Goal: Task Accomplishment & Management: Complete application form

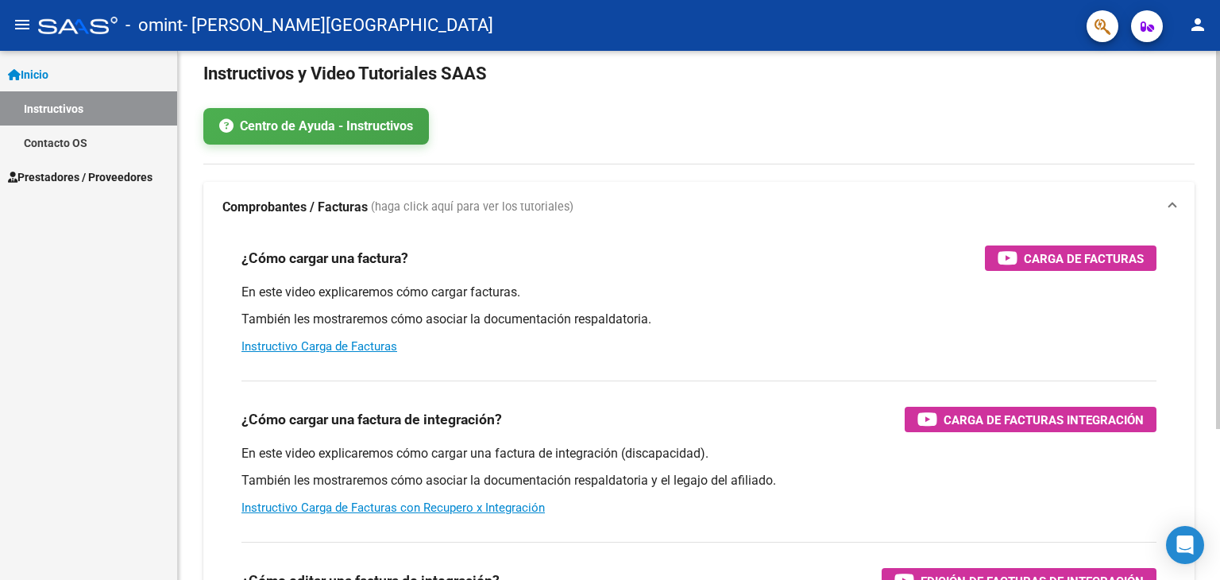
scroll to position [32, 0]
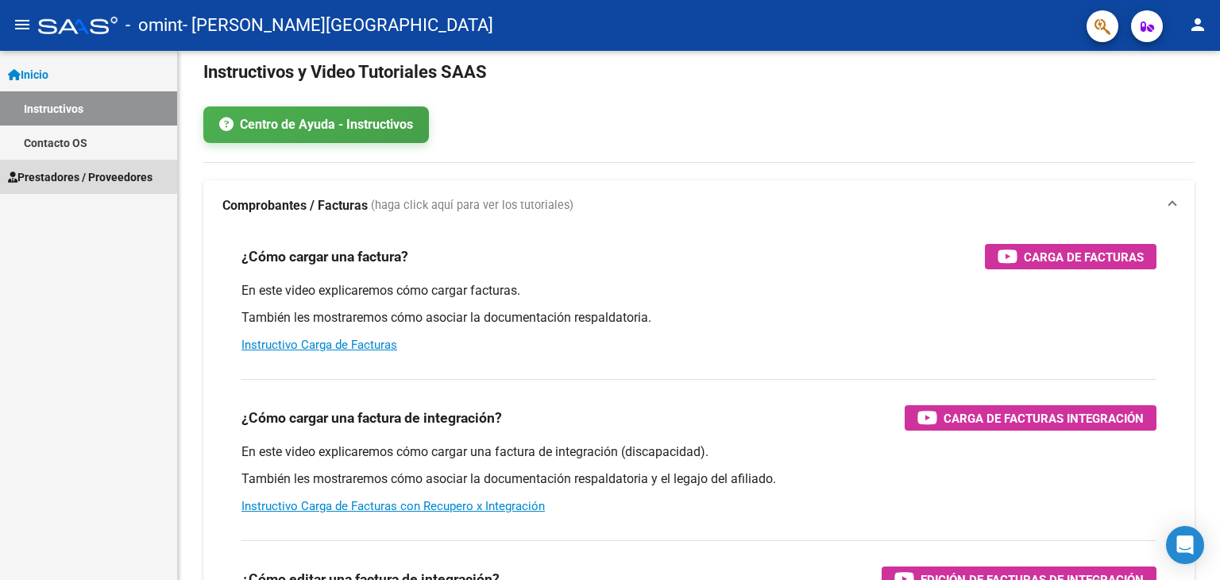
click at [69, 174] on span "Prestadores / Proveedores" at bounding box center [80, 176] width 145 height 17
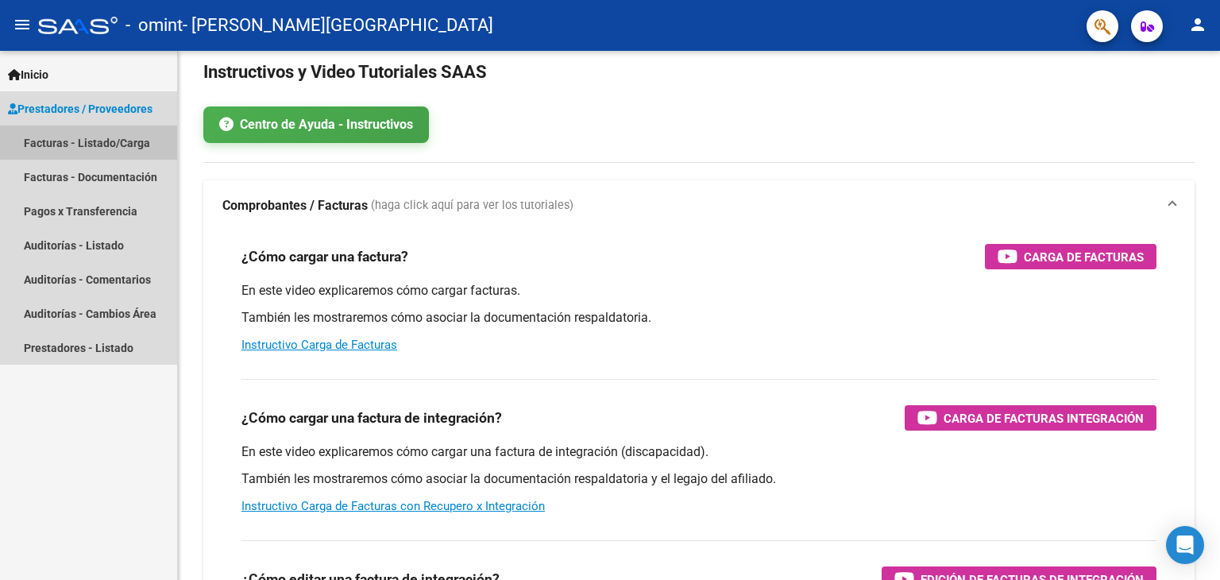
click at [98, 142] on link "Facturas - Listado/Carga" at bounding box center [88, 143] width 177 height 34
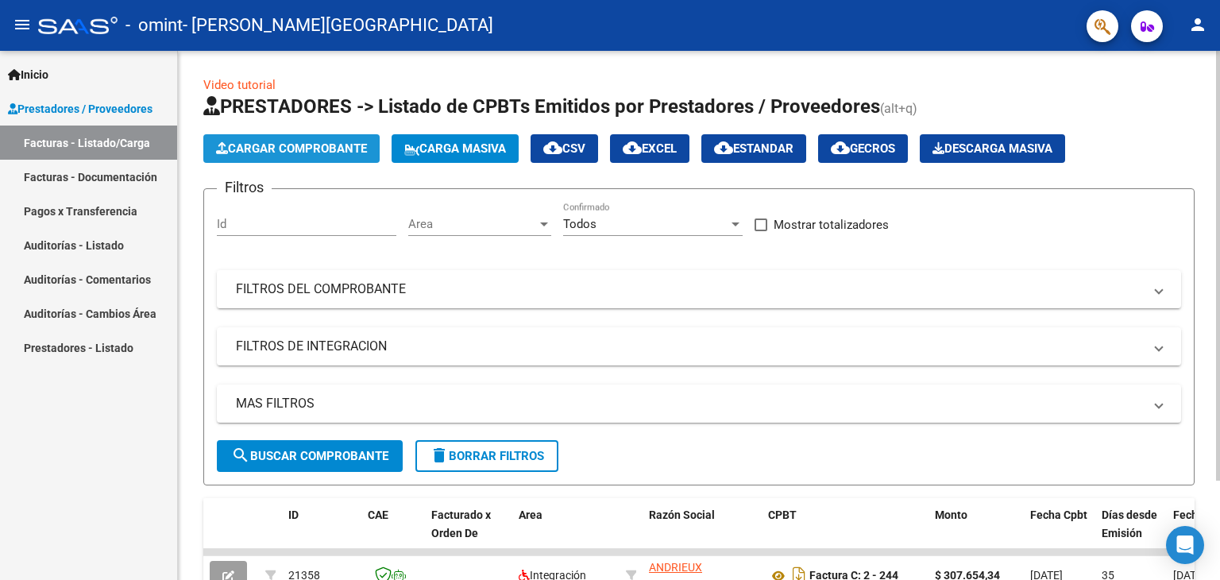
click at [321, 156] on button "Cargar Comprobante" at bounding box center [291, 148] width 176 height 29
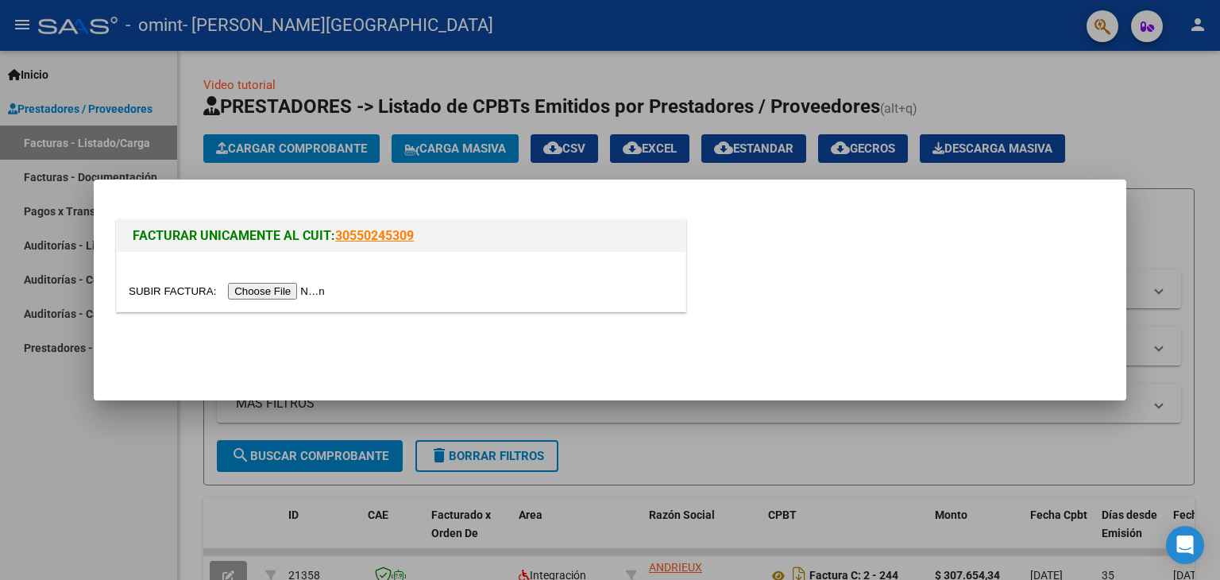
click at [261, 289] on input "file" at bounding box center [229, 291] width 201 height 17
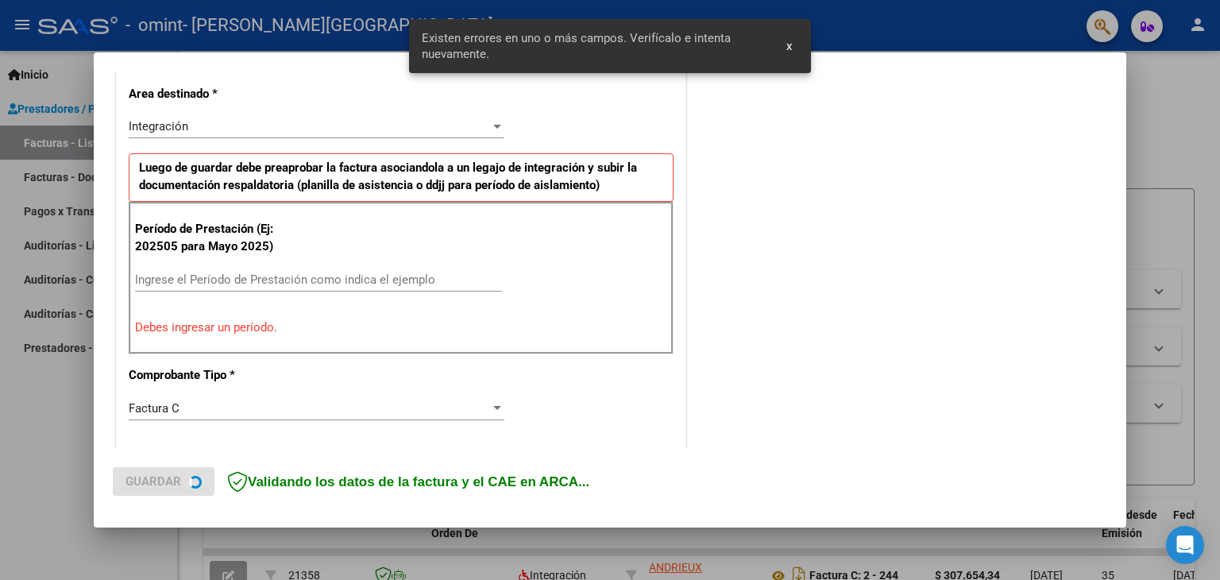
scroll to position [363, 0]
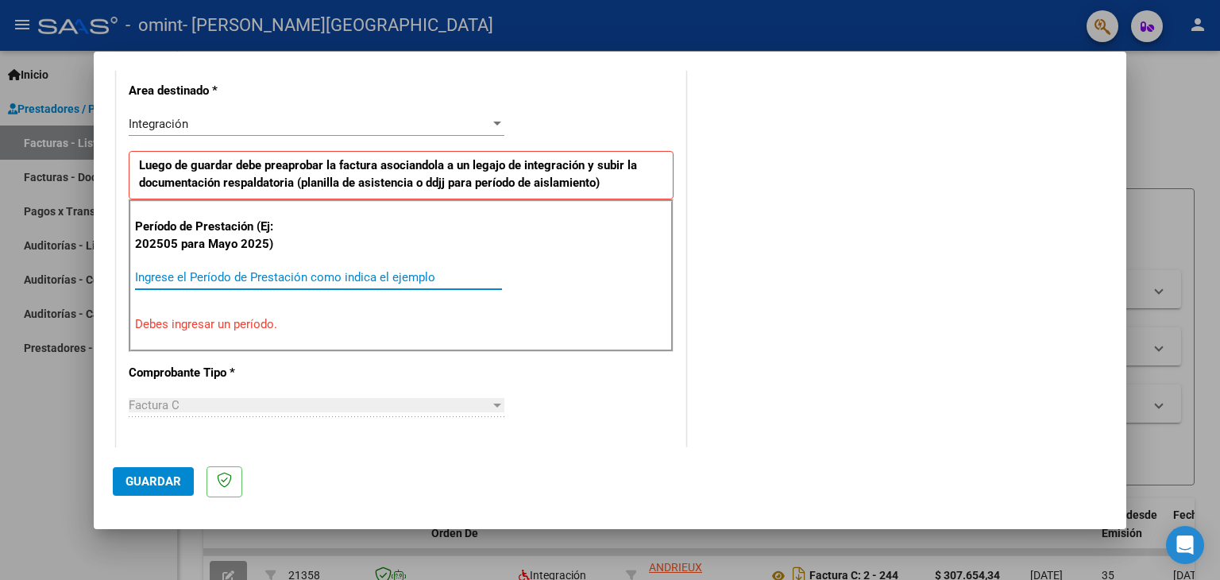
click at [180, 281] on input "Ingrese el Período de Prestación como indica el ejemplo" at bounding box center [318, 277] width 367 height 14
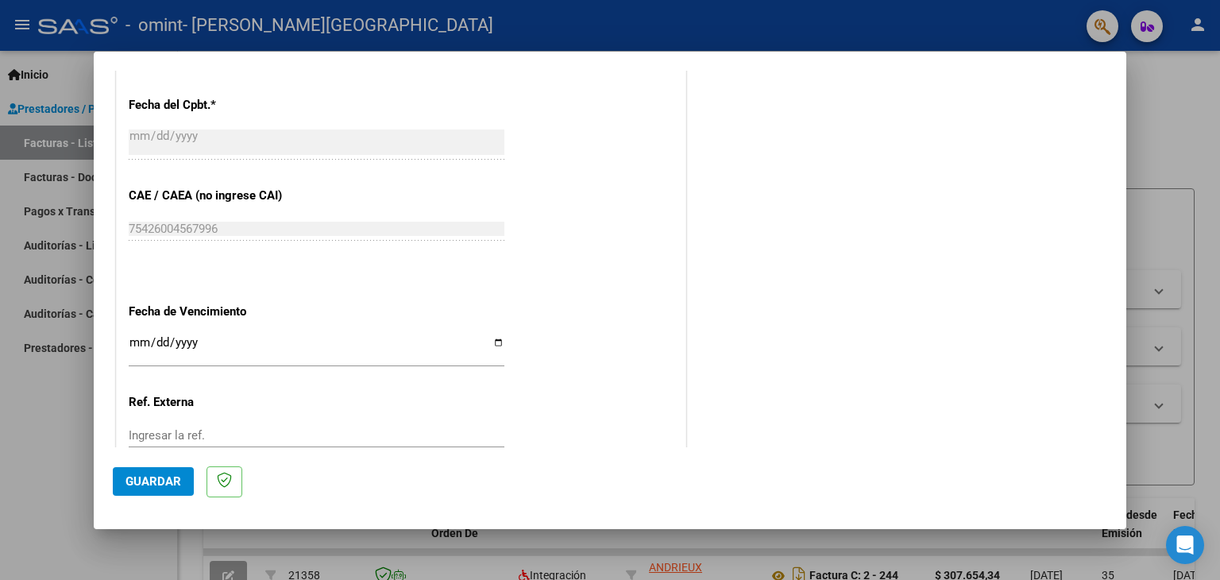
scroll to position [912, 0]
type input "202509"
click at [198, 346] on input "Ingresar la fecha" at bounding box center [317, 346] width 376 height 25
click at [493, 342] on input "Ingresar la fecha" at bounding box center [317, 346] width 376 height 25
click at [490, 339] on input "Ingresar la fecha" at bounding box center [317, 346] width 376 height 25
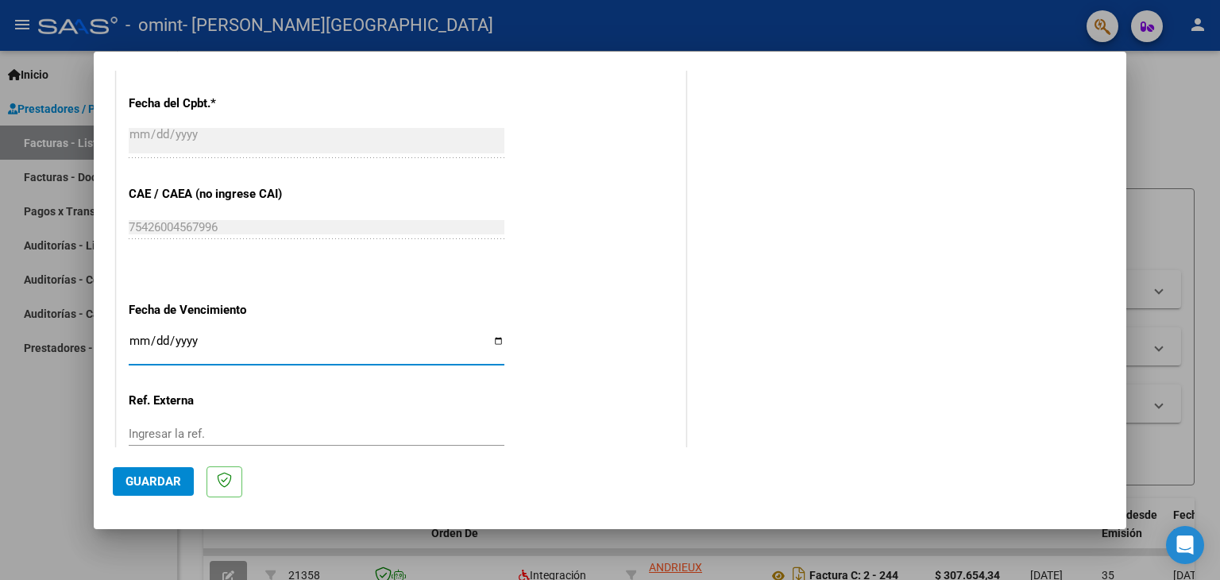
type input "[DATE]"
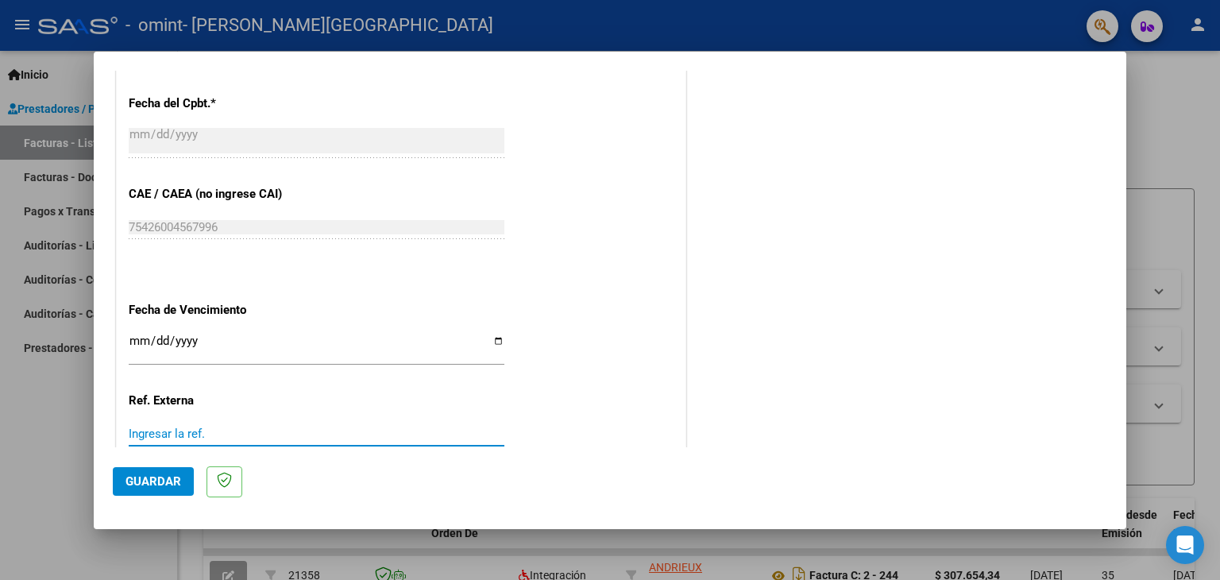
click at [175, 434] on input "Ingresar la ref." at bounding box center [317, 434] width 376 height 14
click at [161, 484] on span "Guardar" at bounding box center [154, 481] width 56 height 14
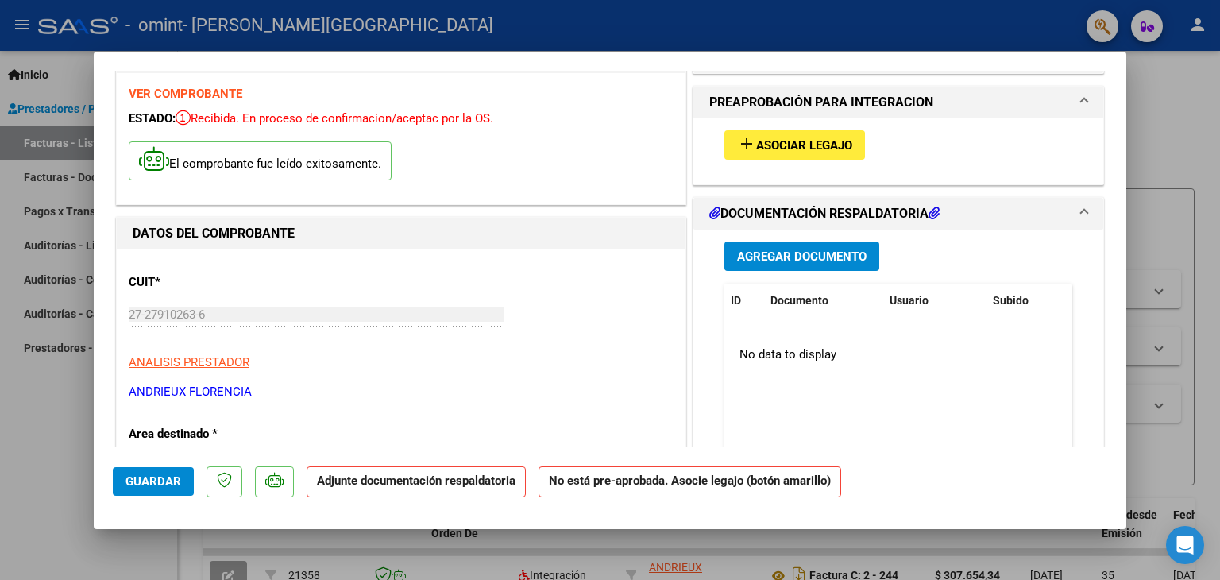
scroll to position [0, 0]
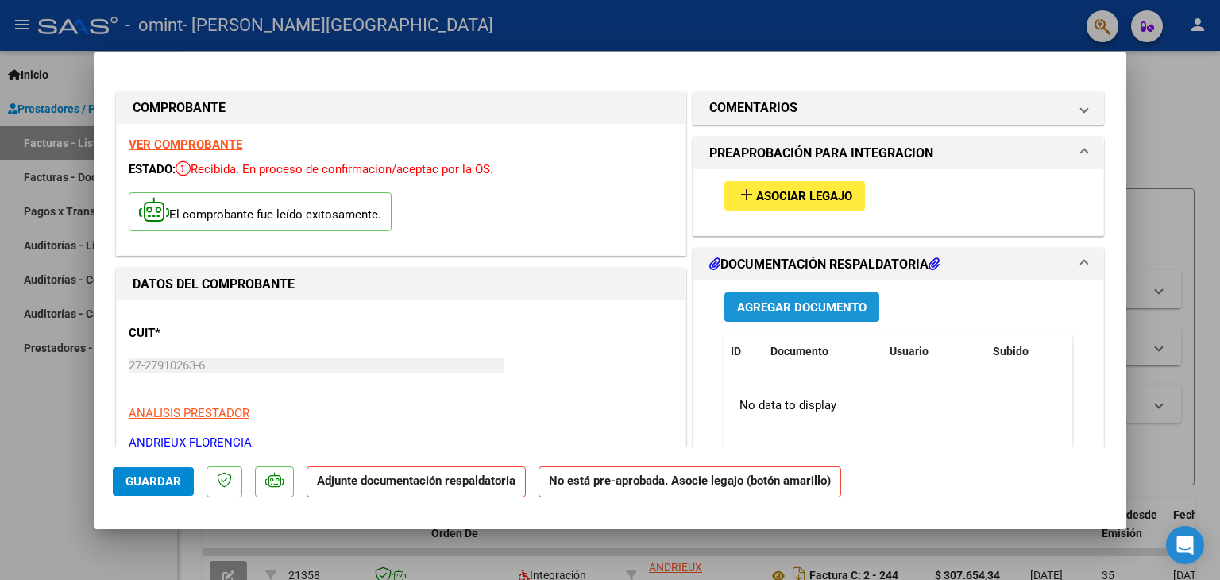
click at [808, 309] on span "Agregar Documento" at bounding box center [801, 307] width 129 height 14
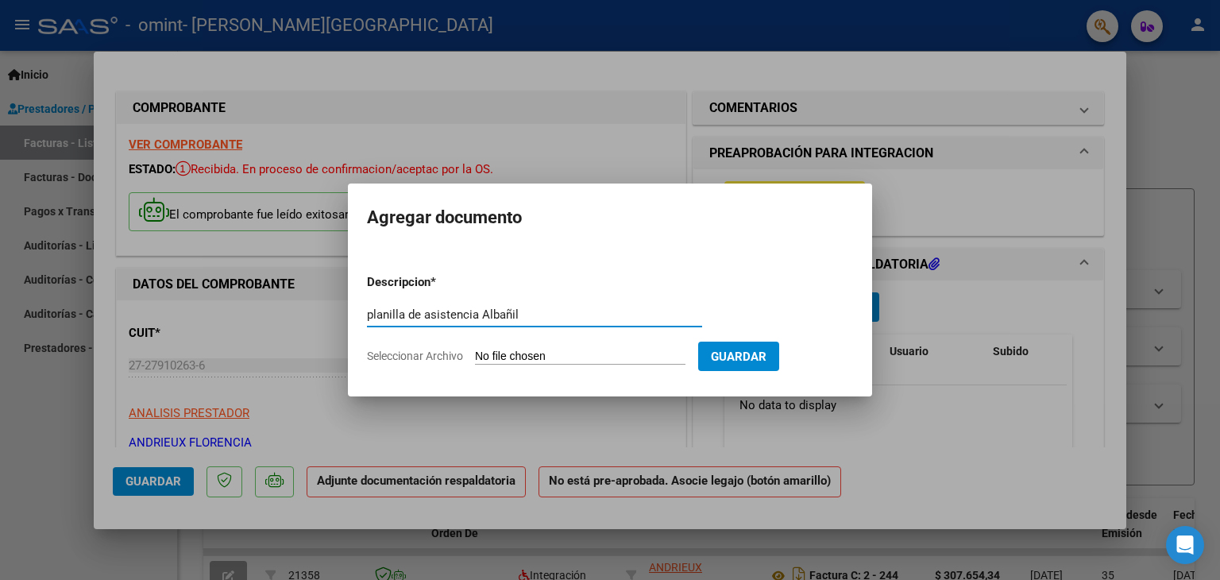
type input "planilla de asistencia Albañil"
click at [594, 354] on input "Seleccionar Archivo" at bounding box center [580, 357] width 211 height 15
type input "C:\fakepath\asistencia septiembre Albañil.pdf"
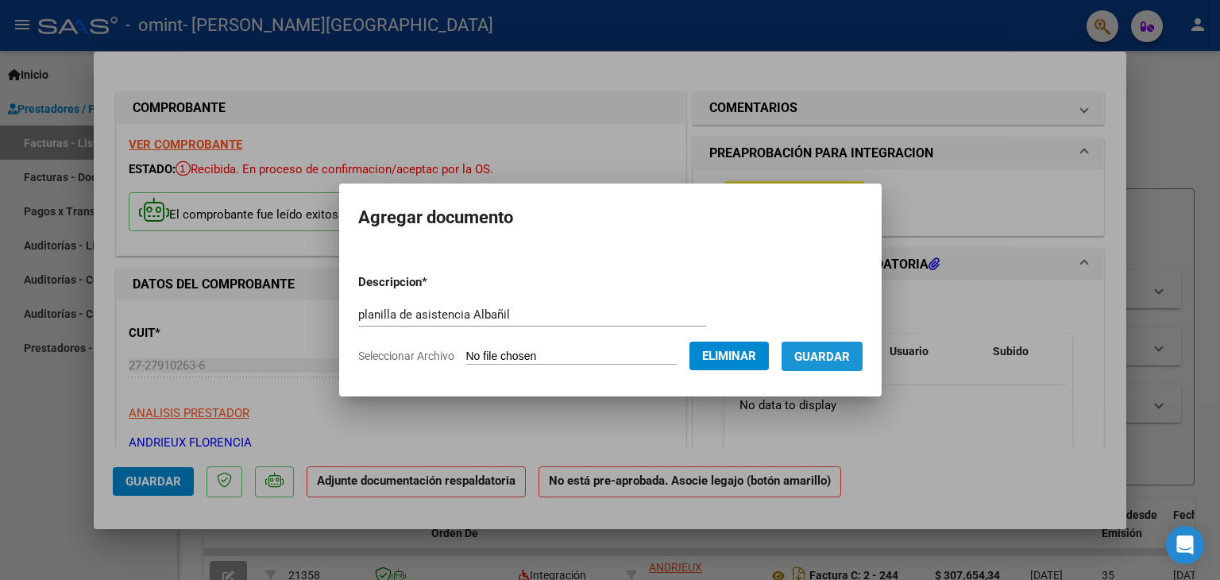
click at [850, 358] on span "Guardar" at bounding box center [822, 357] width 56 height 14
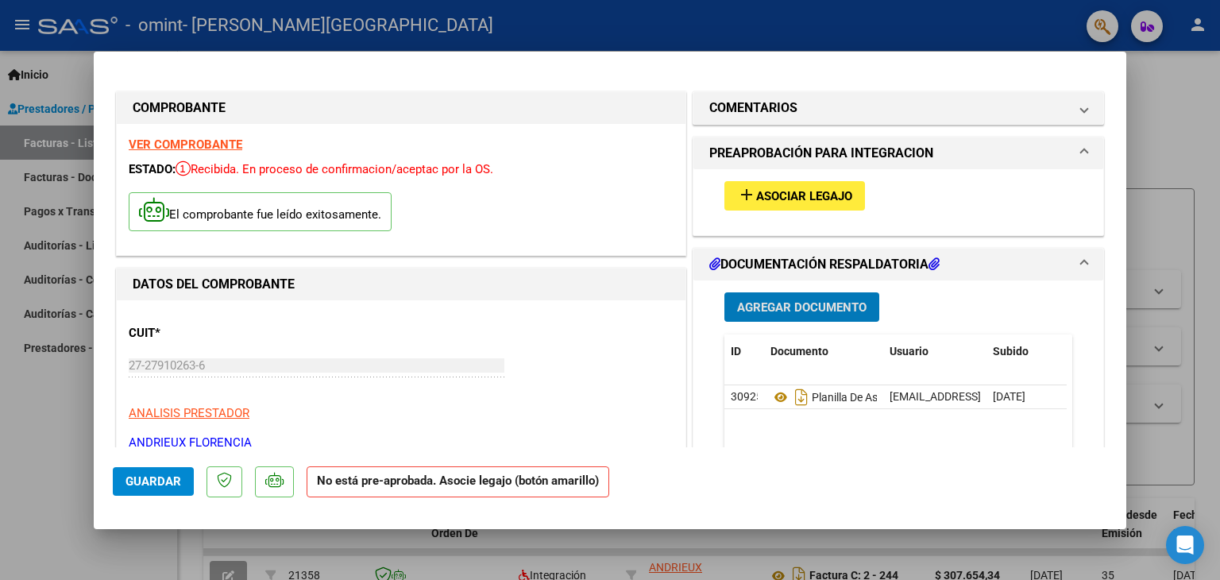
click at [829, 199] on span "Asociar Legajo" at bounding box center [804, 196] width 96 height 14
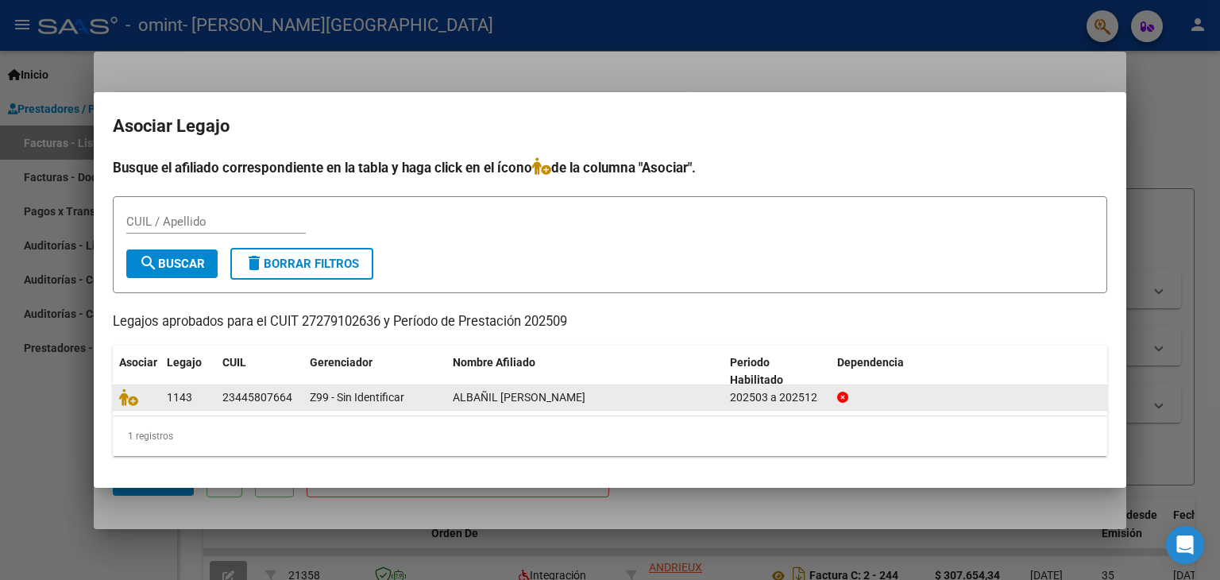
click at [778, 401] on div "202503 a 202512" at bounding box center [777, 397] width 95 height 18
click at [129, 401] on icon at bounding box center [128, 396] width 19 height 17
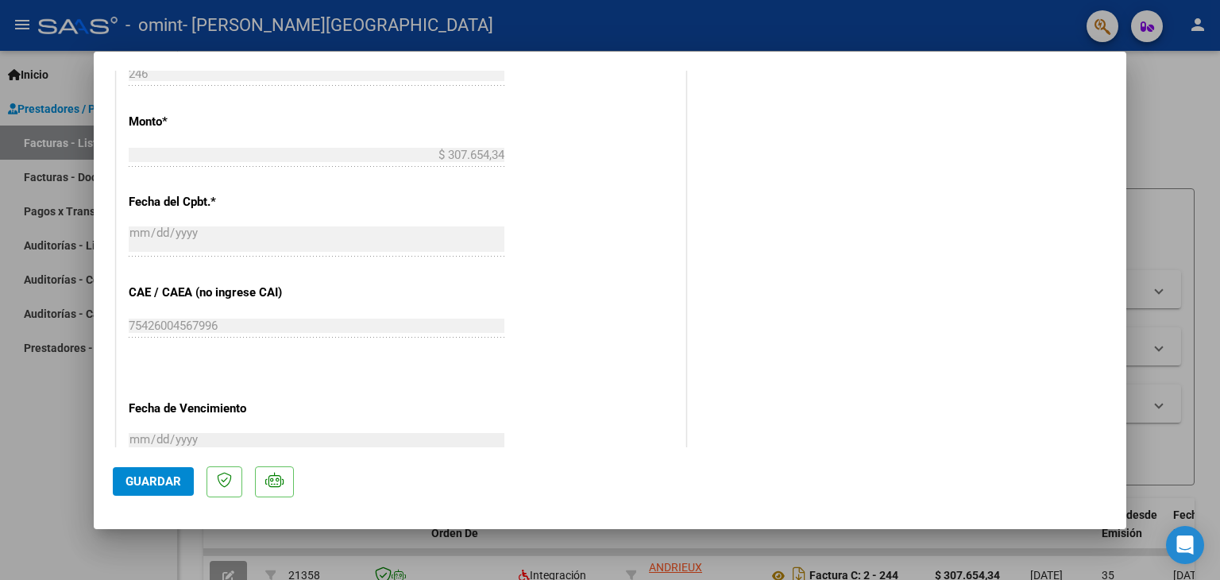
scroll to position [850, 0]
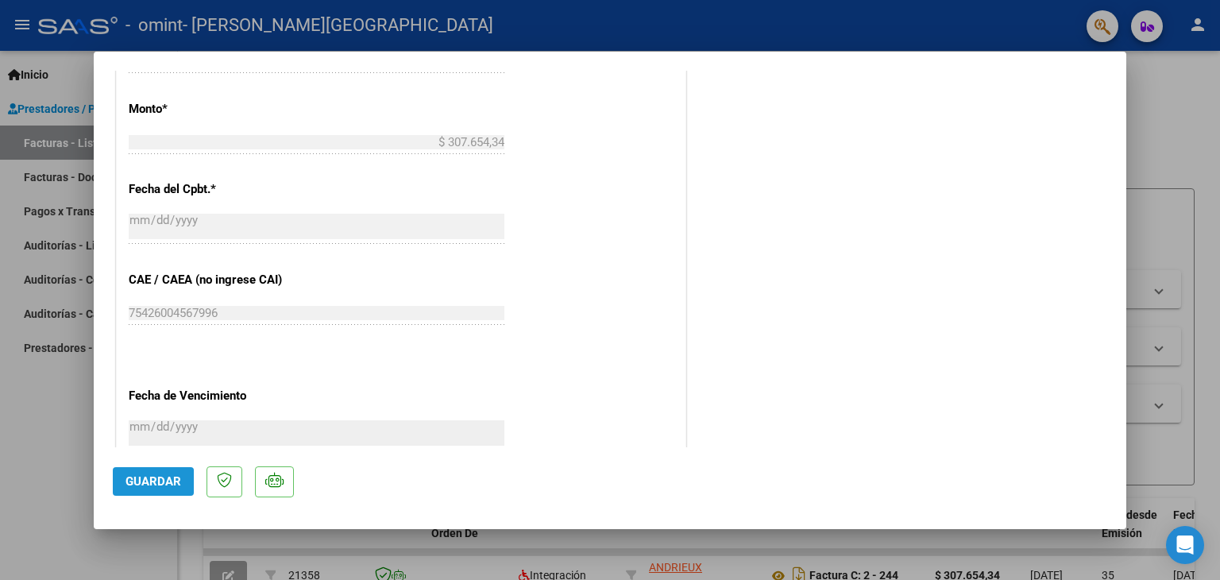
click at [137, 484] on span "Guardar" at bounding box center [154, 481] width 56 height 14
click at [156, 489] on button "Guardar" at bounding box center [153, 481] width 81 height 29
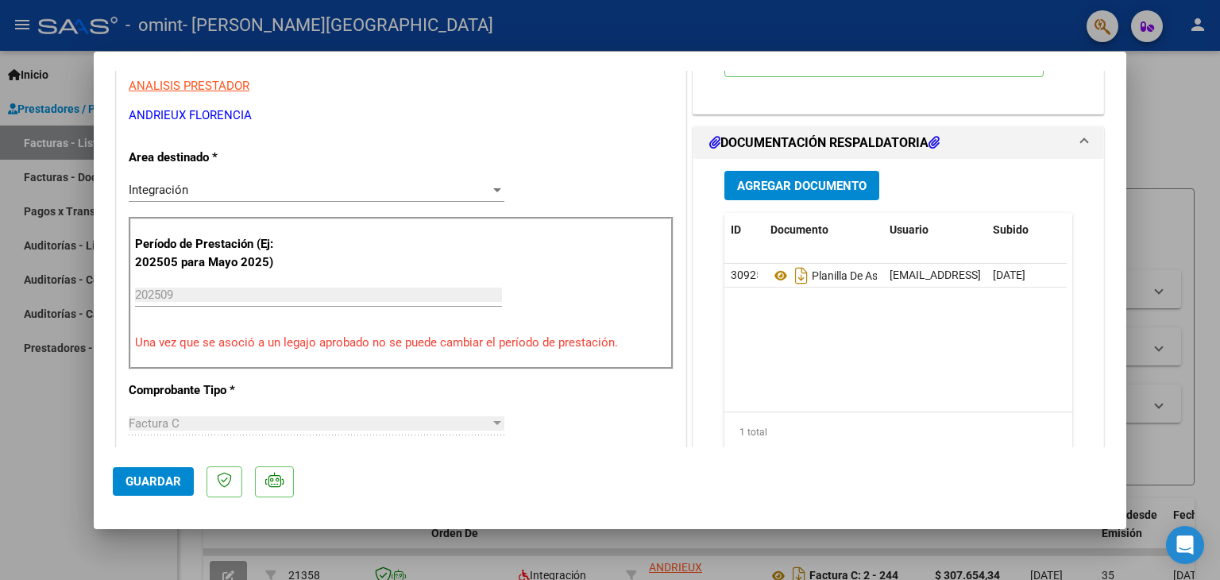
scroll to position [0, 0]
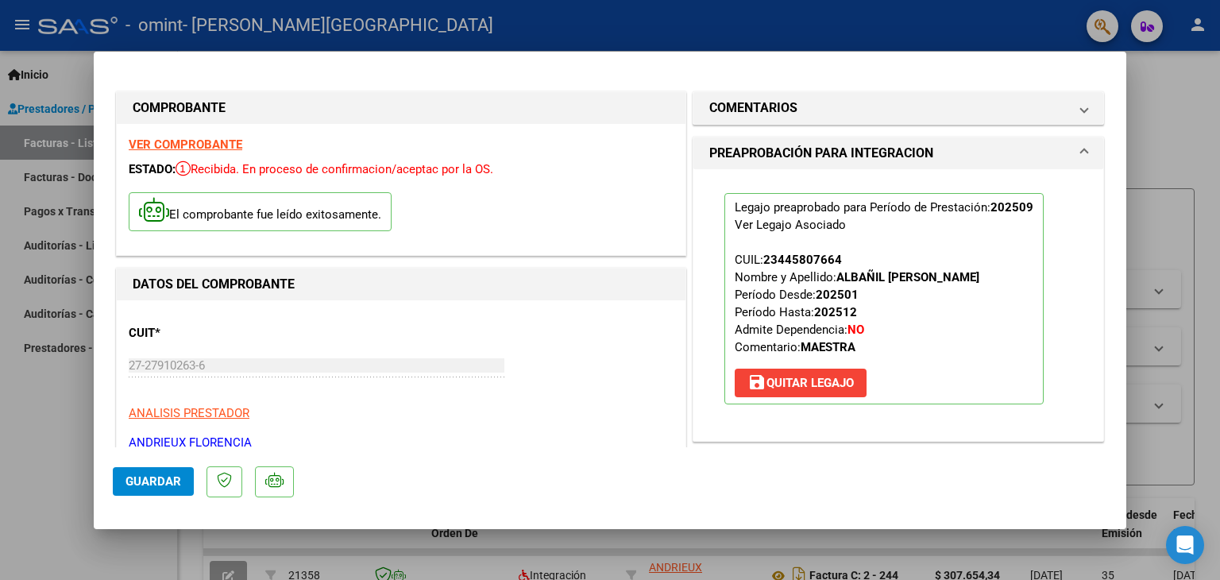
click at [1184, 88] on div at bounding box center [610, 290] width 1220 height 580
type input "$ 0,00"
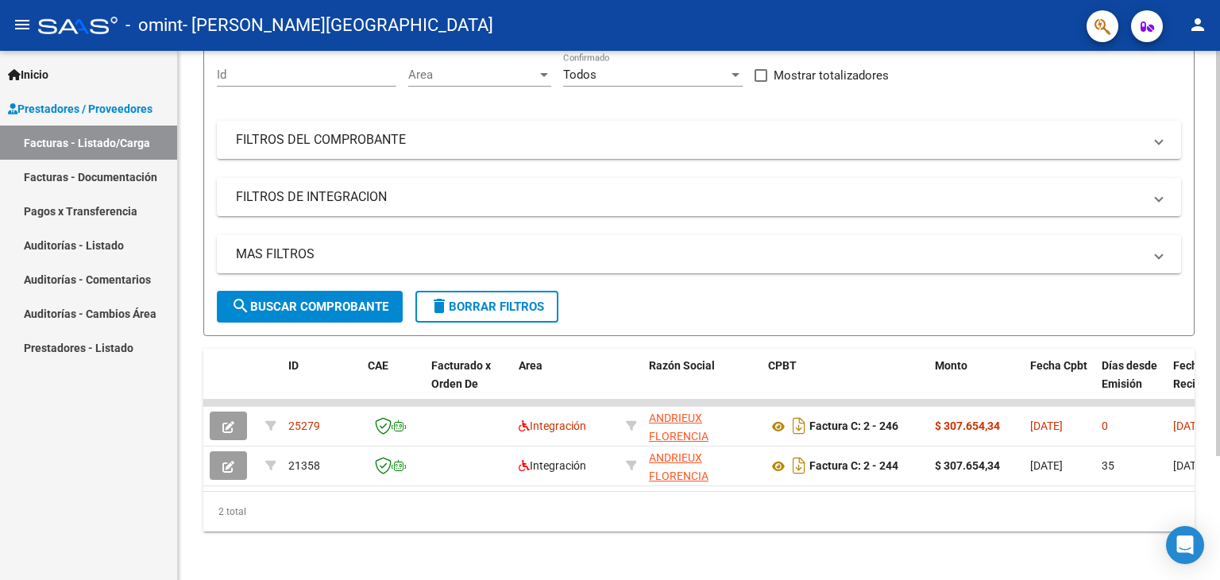
scroll to position [162, 0]
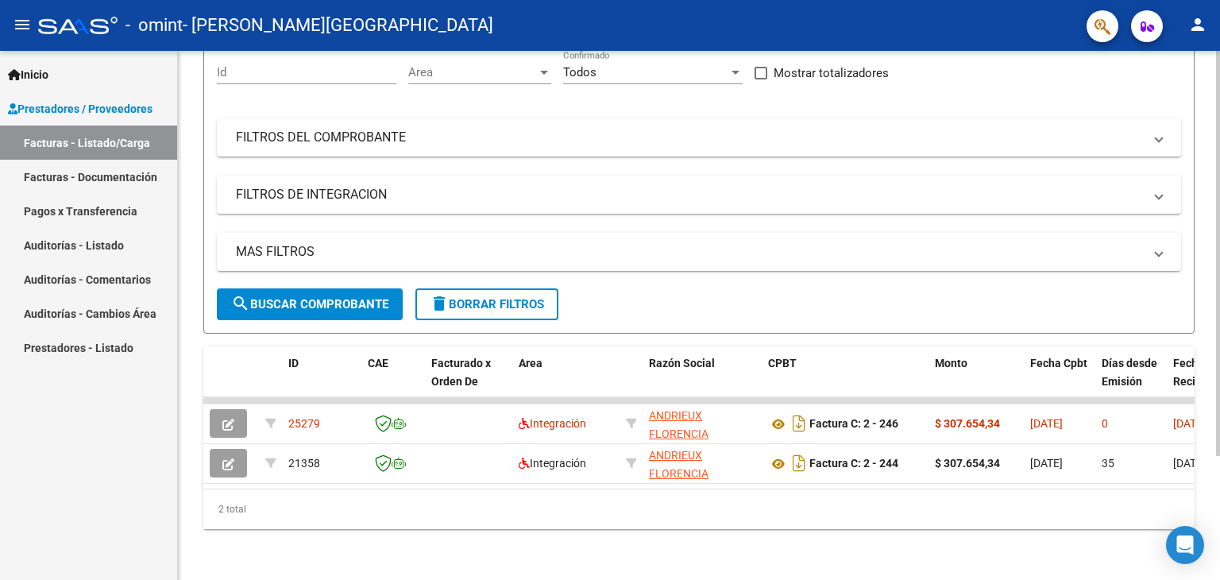
click at [1071, 473] on datatable-selection "25279 Integración [PERSON_NAME] 27279102636 Factura C: 2 - 246 $ 307.654,34 [DA…" at bounding box center [698, 480] width 991 height 14
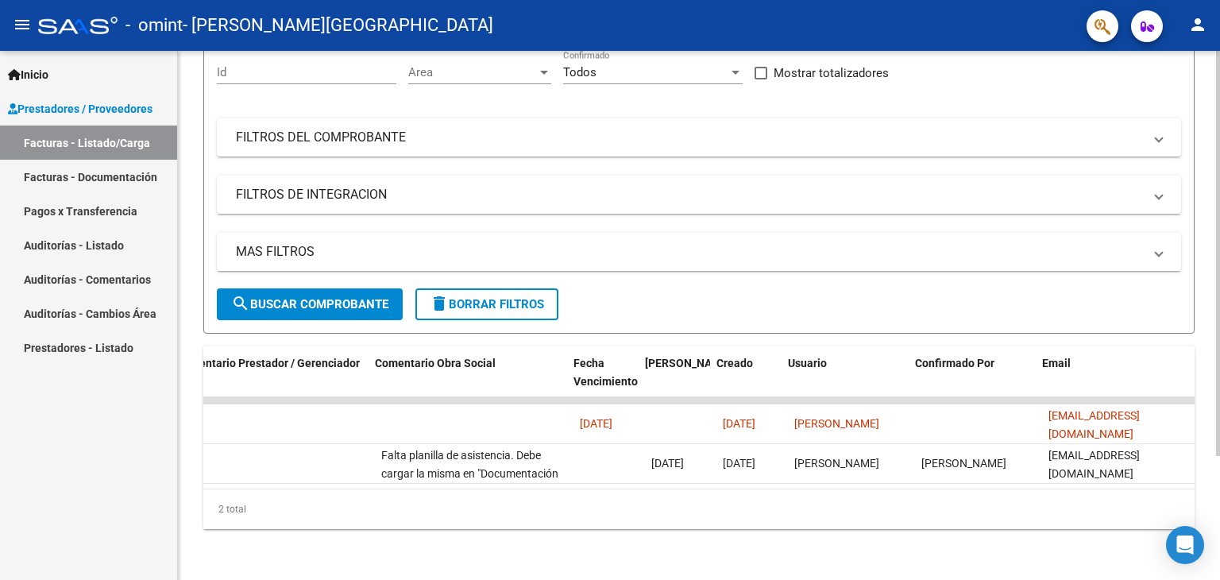
scroll to position [0, 2358]
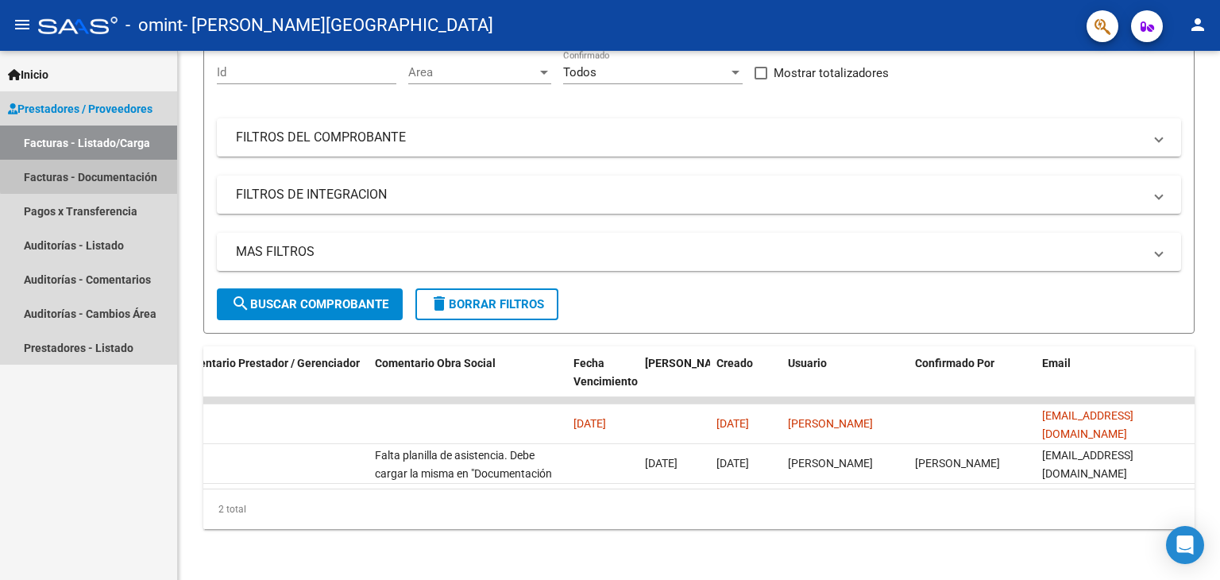
click at [128, 172] on link "Facturas - Documentación" at bounding box center [88, 177] width 177 height 34
